Goal: Task Accomplishment & Management: Use online tool/utility

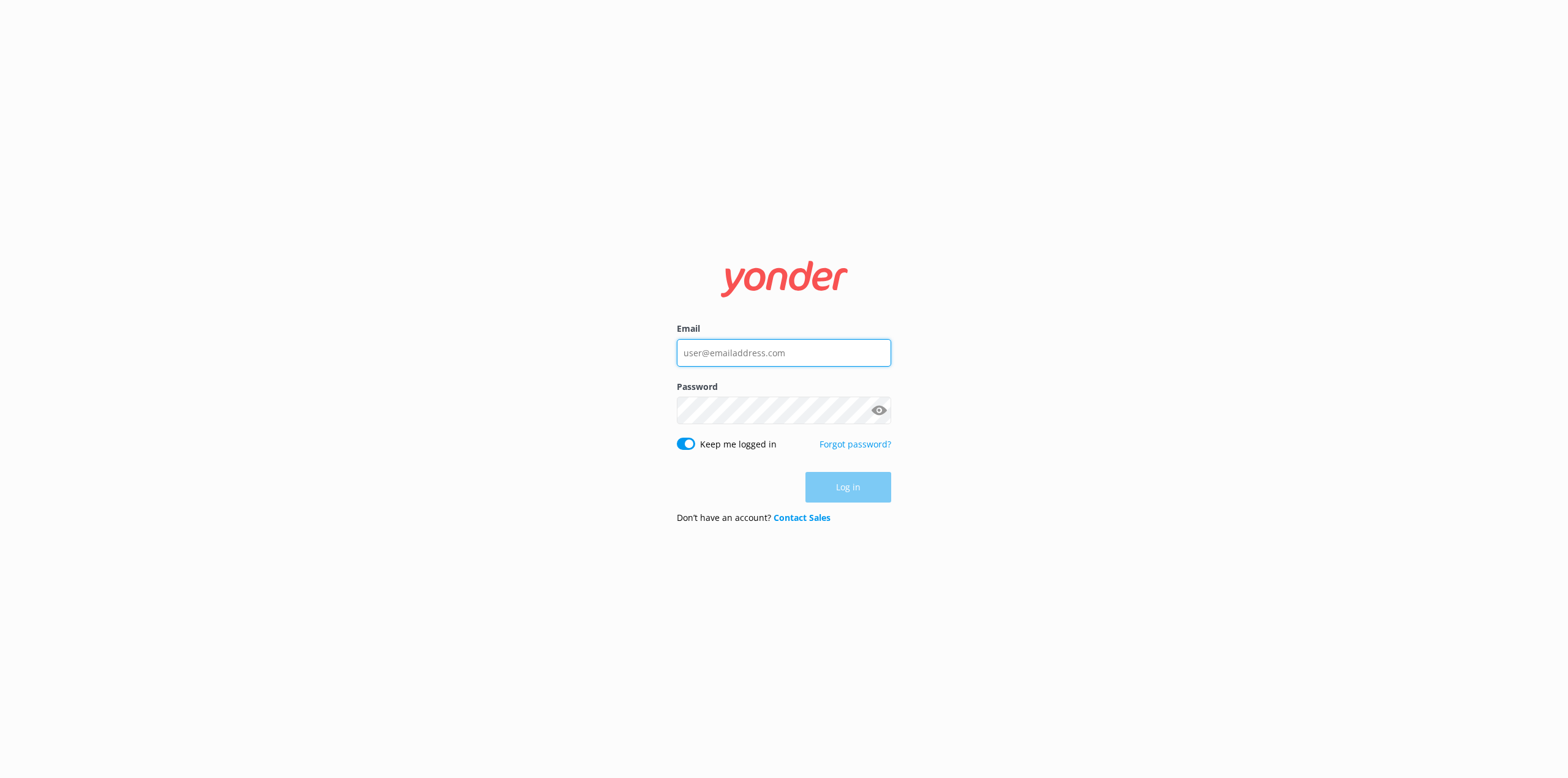
click at [740, 352] on input "Email" at bounding box center [784, 353] width 214 height 28
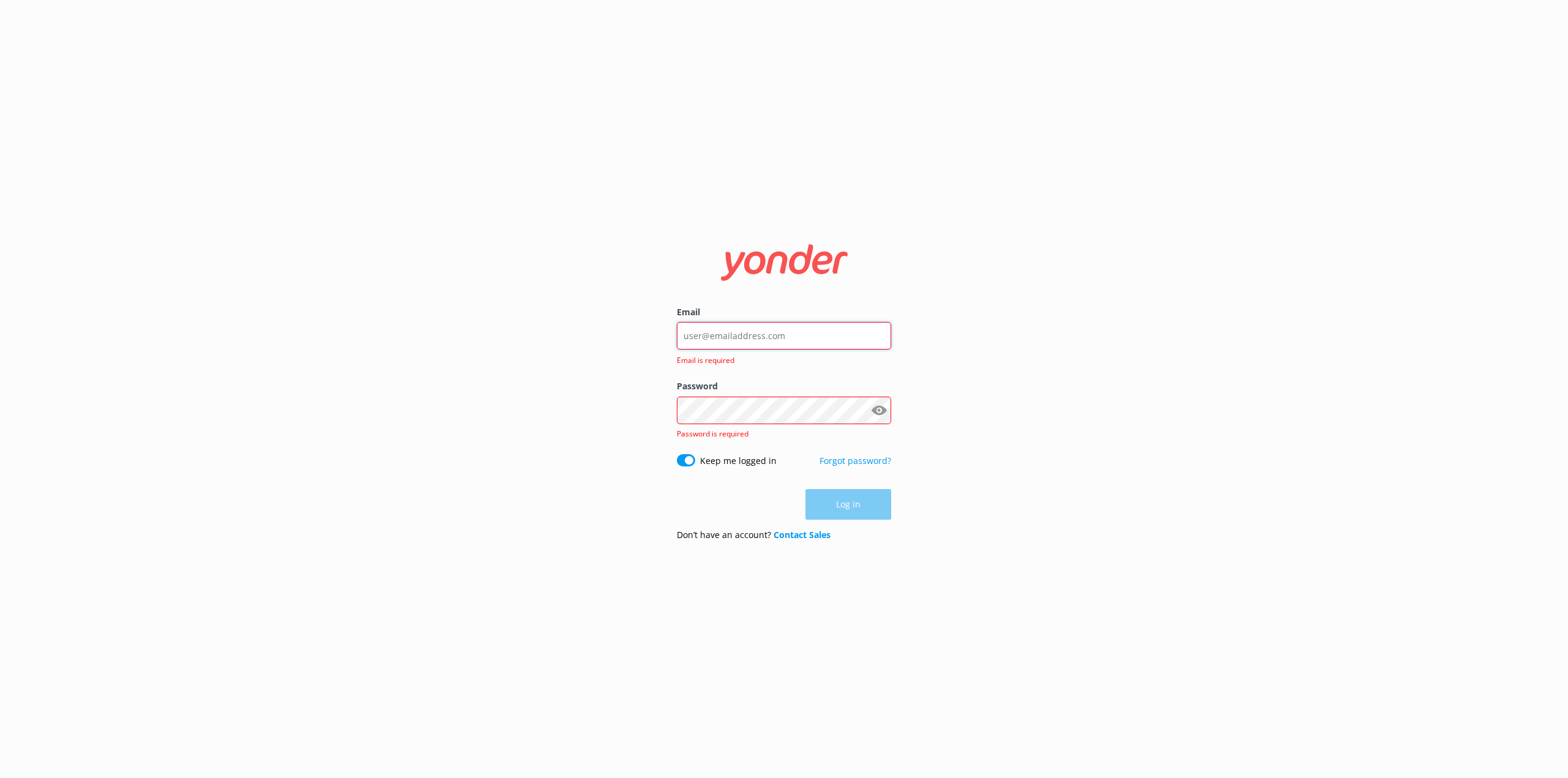
click at [729, 338] on input "Email" at bounding box center [784, 335] width 214 height 28
type input "[PERSON_NAME][EMAIL_ADDRESS][PERSON_NAME][DOMAIN_NAME]"
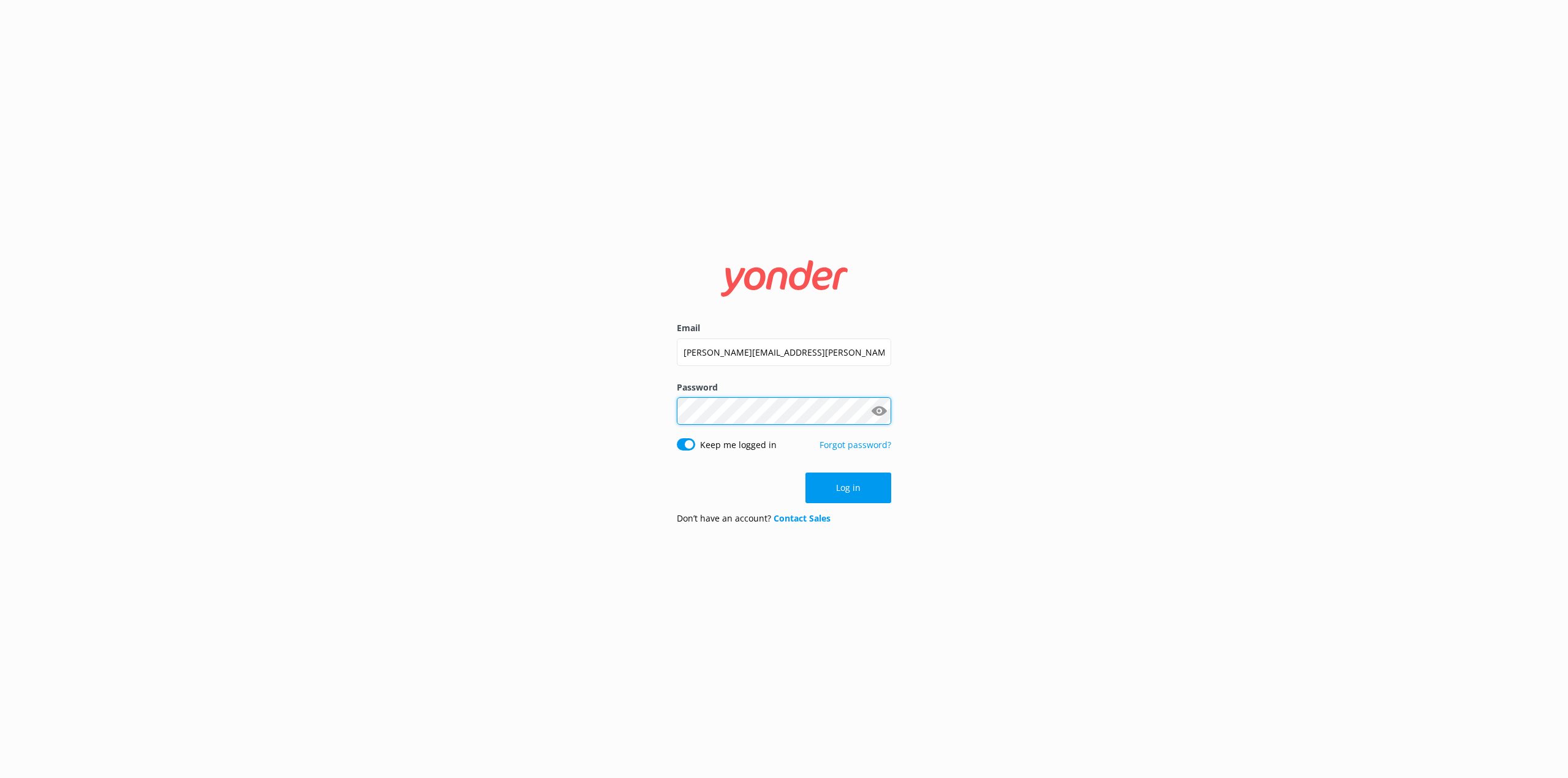
click button "Log in" at bounding box center [848, 487] width 86 height 31
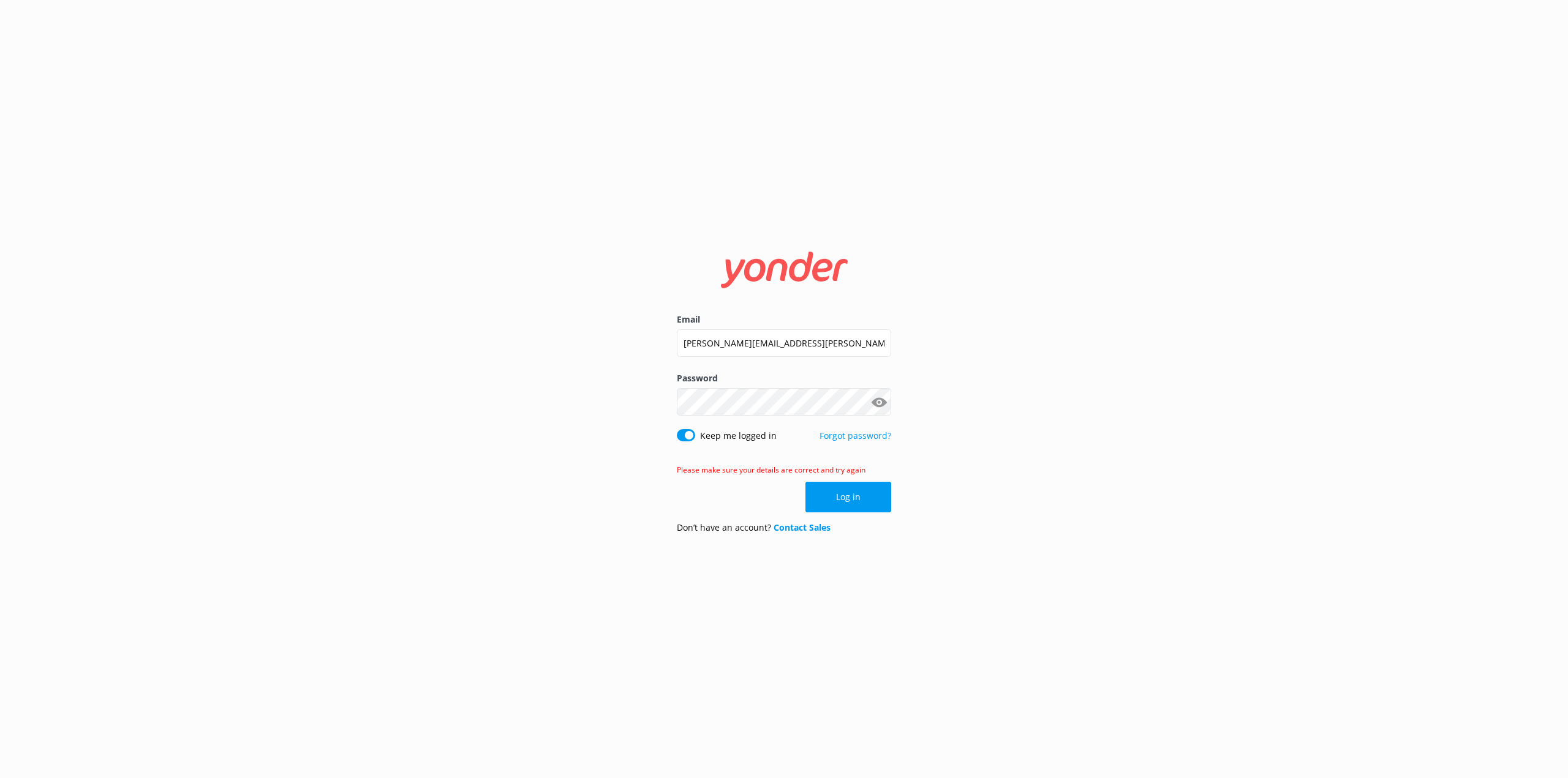
click at [842, 494] on button "Log in" at bounding box center [848, 497] width 86 height 31
click at [651, 402] on div "Email [PERSON_NAME][EMAIL_ADDRESS][PERSON_NAME][DOMAIN_NAME] Password Show pass…" at bounding box center [784, 389] width 1568 height 778
click button "Log in" at bounding box center [848, 497] width 86 height 31
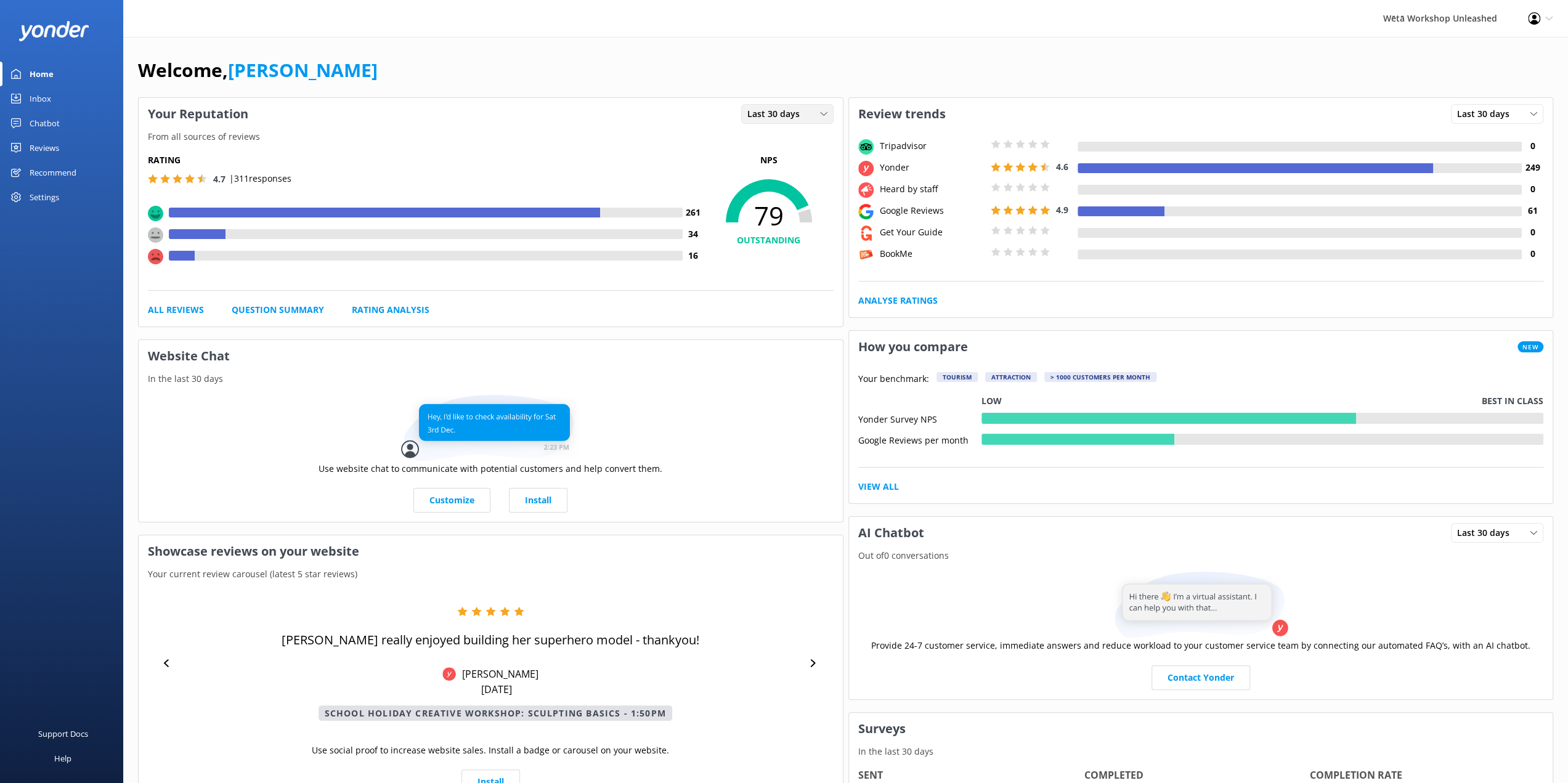
click at [824, 115] on icon at bounding box center [823, 114] width 8 height 8
click at [788, 132] on link "Last 7 days" at bounding box center [797, 139] width 110 height 25
click at [823, 113] on icon at bounding box center [823, 114] width 8 height 8
click at [779, 135] on div "Last 7 days" at bounding box center [768, 139] width 39 height 13
click at [38, 97] on div "Inbox" at bounding box center [40, 99] width 21 height 25
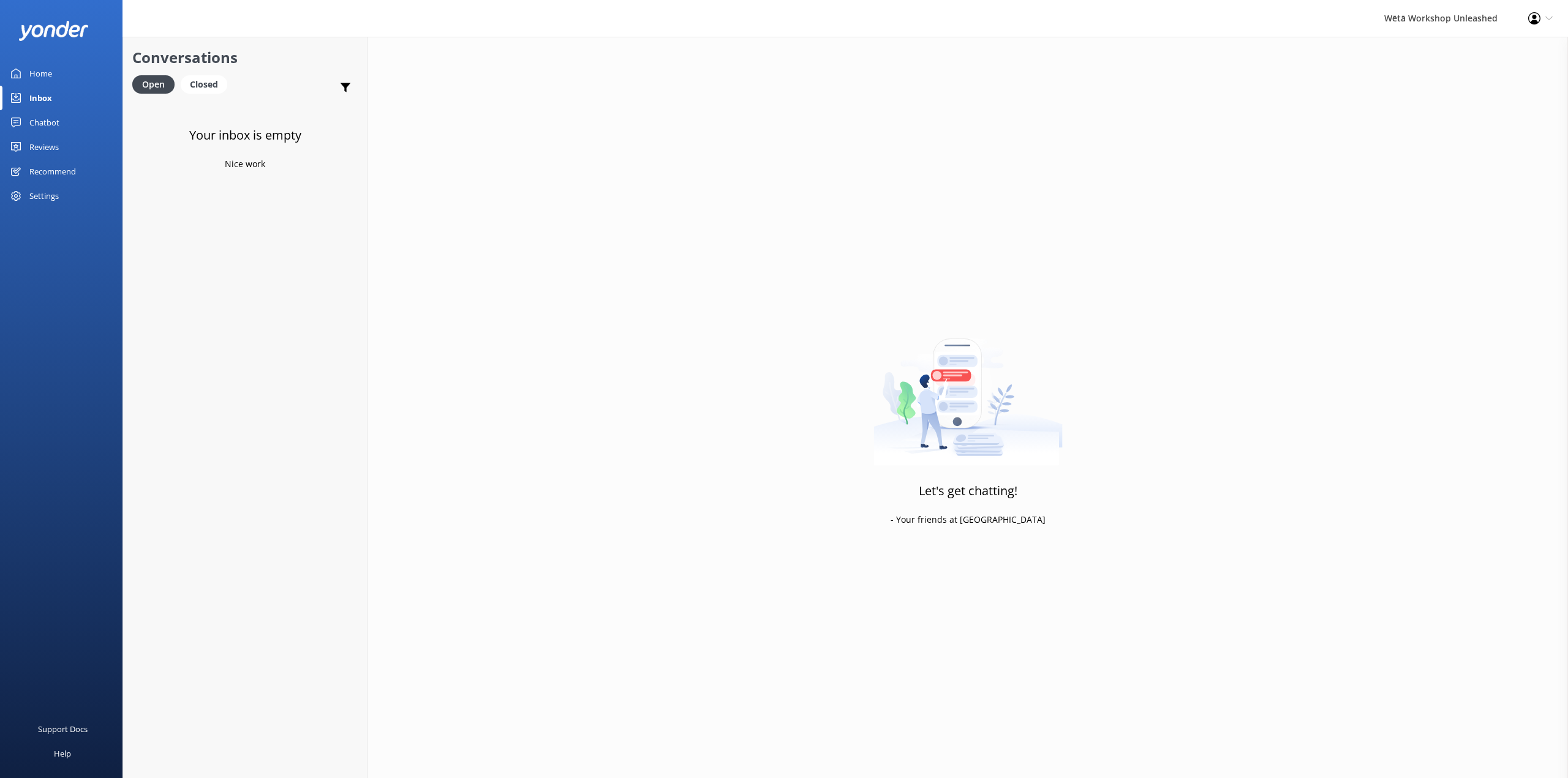
click at [54, 144] on div "Reviews" at bounding box center [44, 147] width 30 height 25
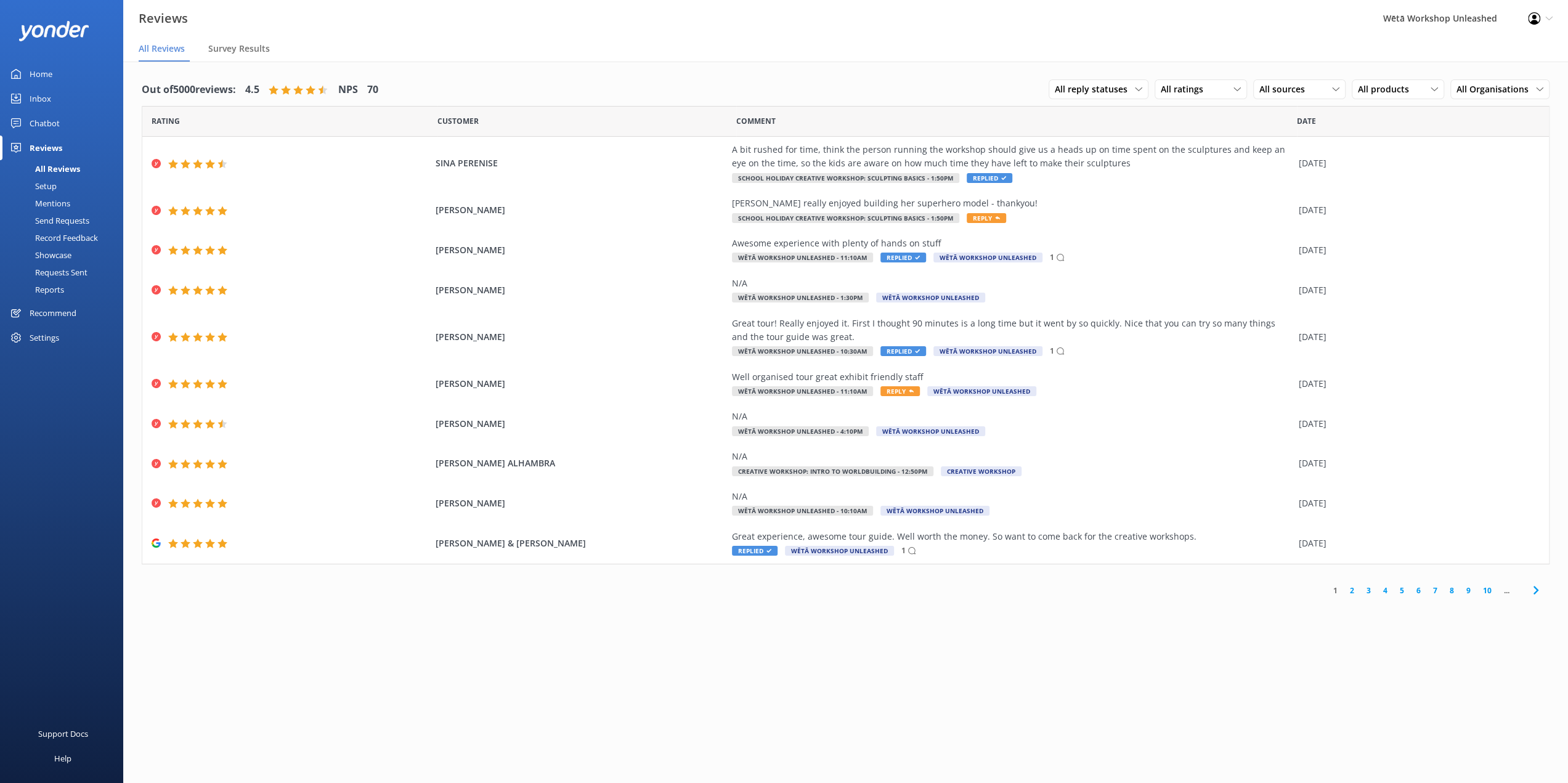
click at [1350, 592] on link "2" at bounding box center [1352, 591] width 16 height 12
